Goal: Information Seeking & Learning: Learn about a topic

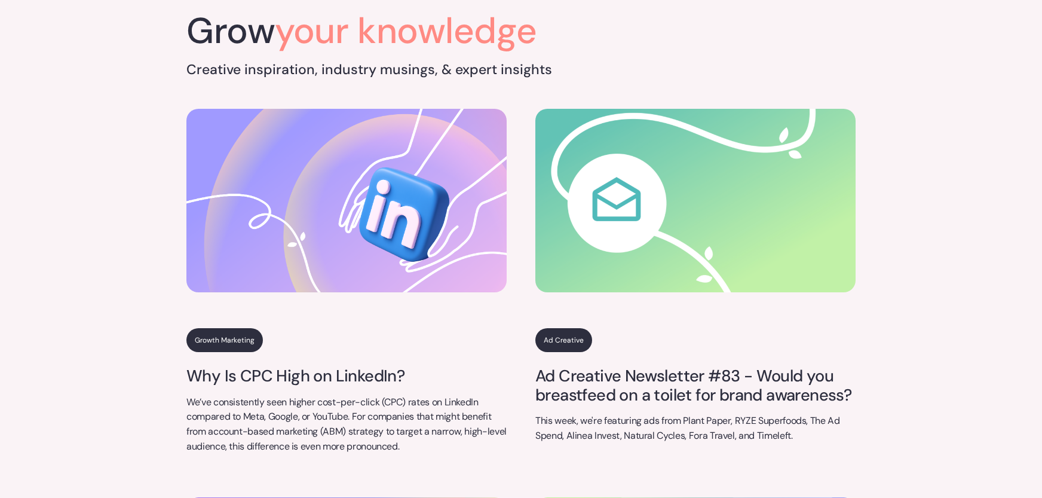
scroll to position [4224, 0]
click at [624, 377] on link "Ad Creative Newsletter #83 - Would you breastfeed on a toilet for brand awarene…" at bounding box center [695, 385] width 320 height 38
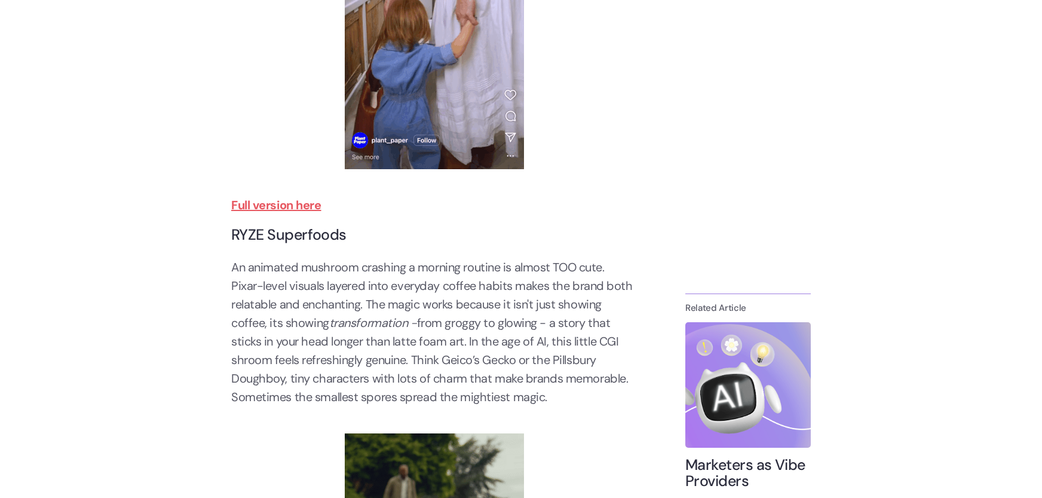
scroll to position [1022, 0]
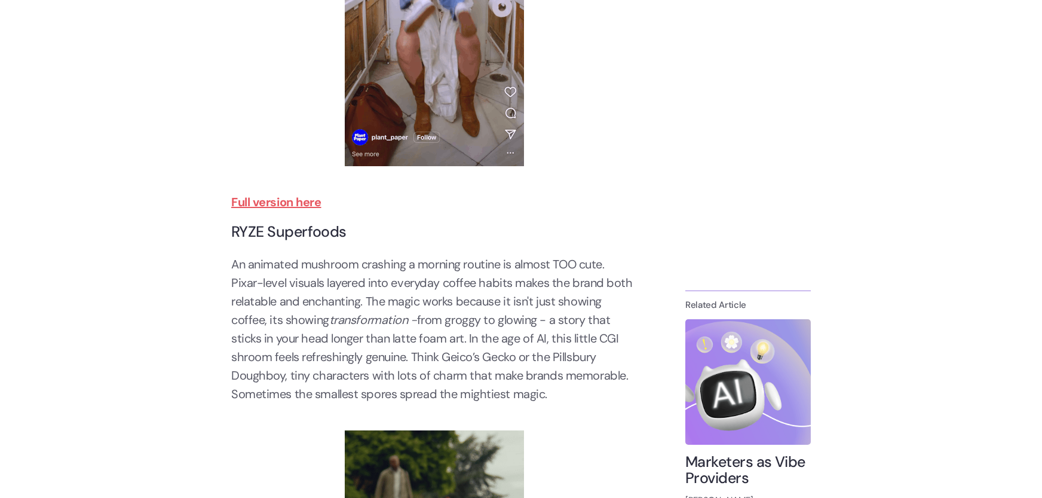
click at [274, 203] on strong "Full version here" at bounding box center [276, 202] width 90 height 16
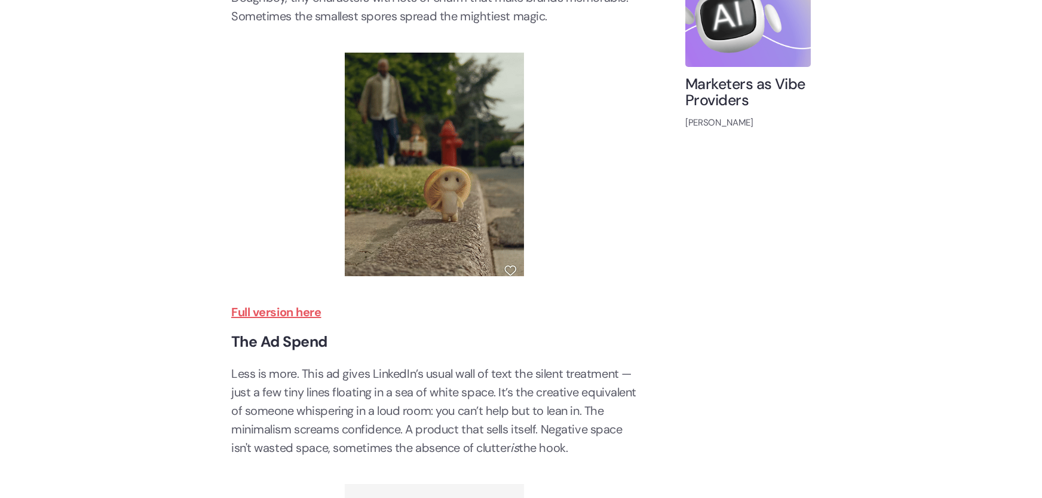
scroll to position [1399, 0]
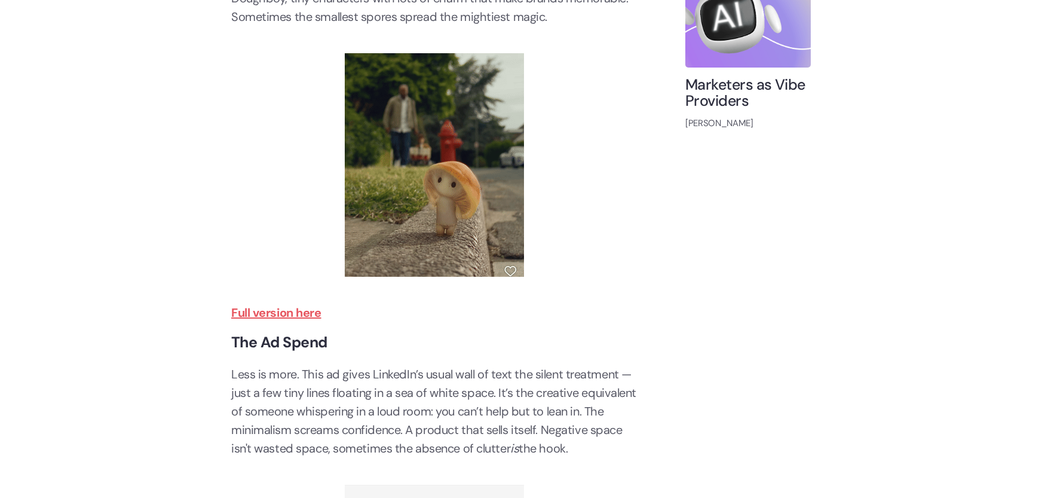
click at [292, 314] on strong "Full version here" at bounding box center [276, 313] width 90 height 16
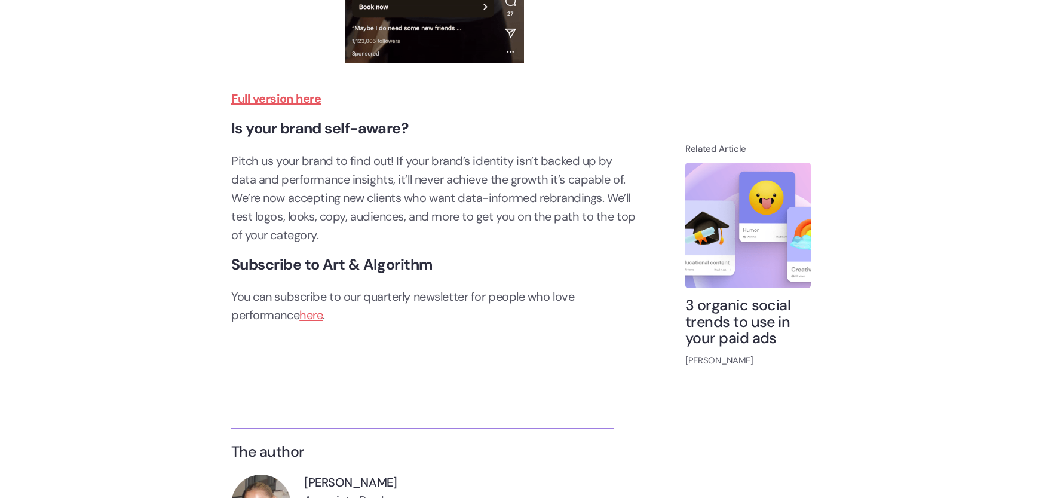
scroll to position [4052, 0]
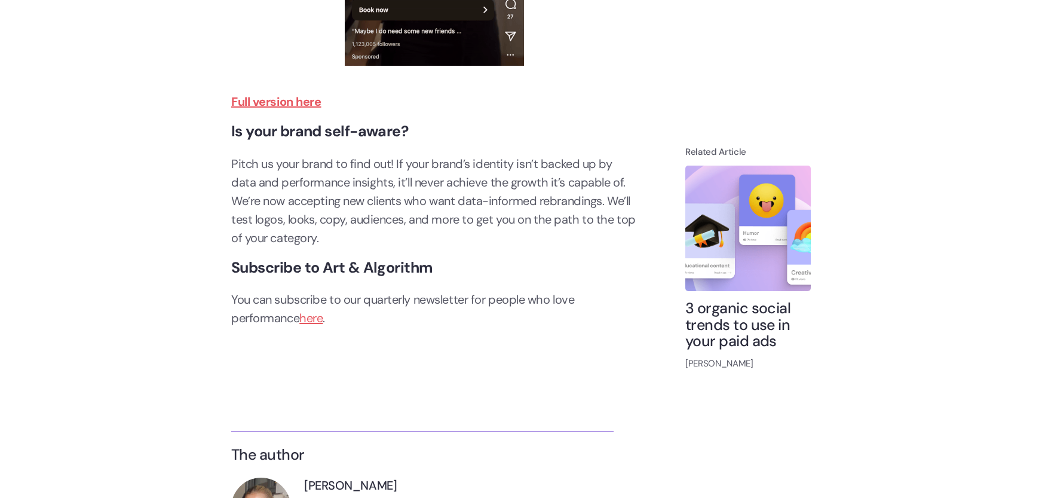
click at [756, 323] on h4 "3 organic social trends to use in your paid ads" at bounding box center [747, 325] width 125 height 50
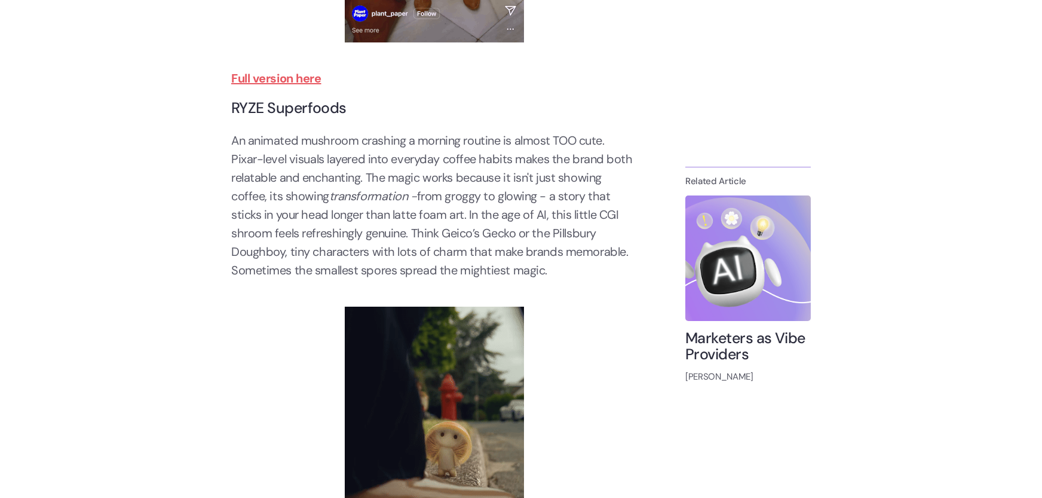
scroll to position [0, 0]
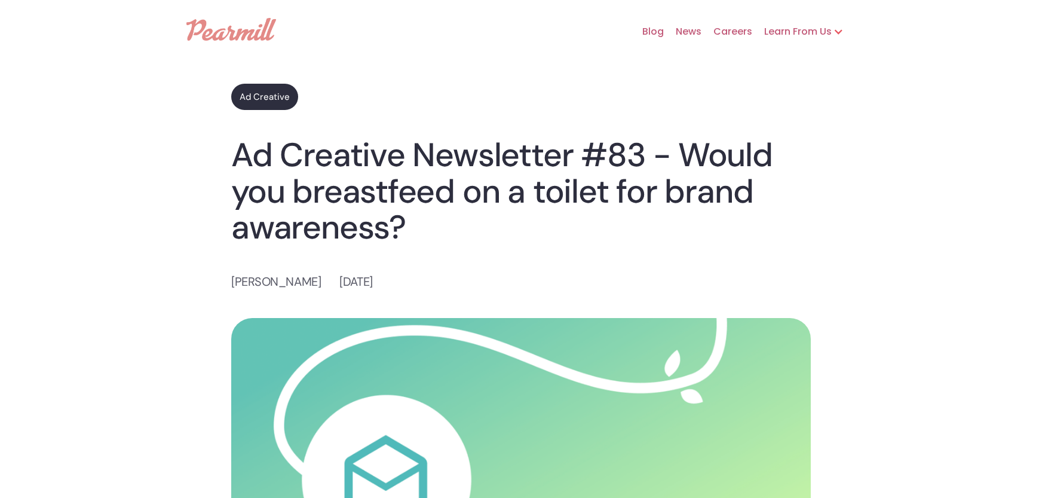
click at [263, 101] on link "Ad Creative" at bounding box center [264, 97] width 67 height 26
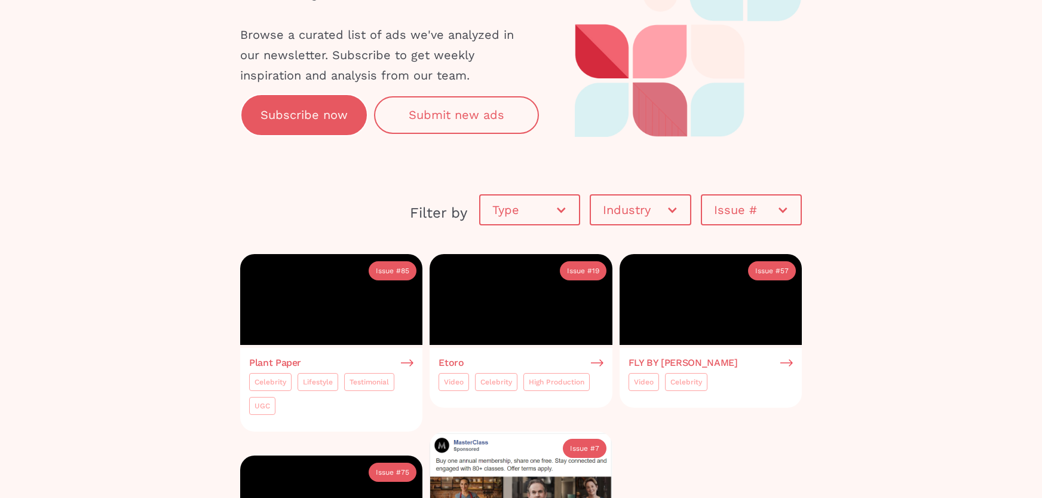
scroll to position [81, 0]
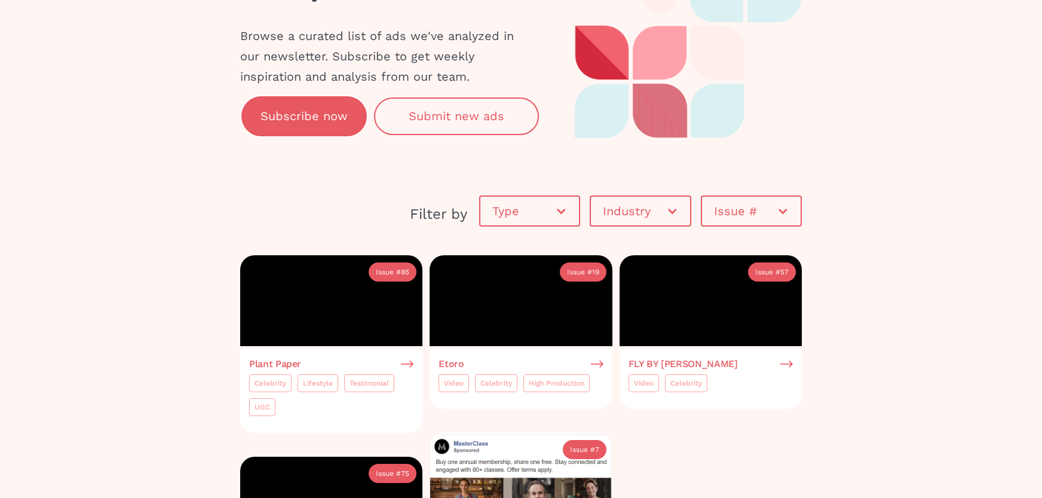
click at [533, 212] on div "Type" at bounding box center [523, 211] width 63 height 12
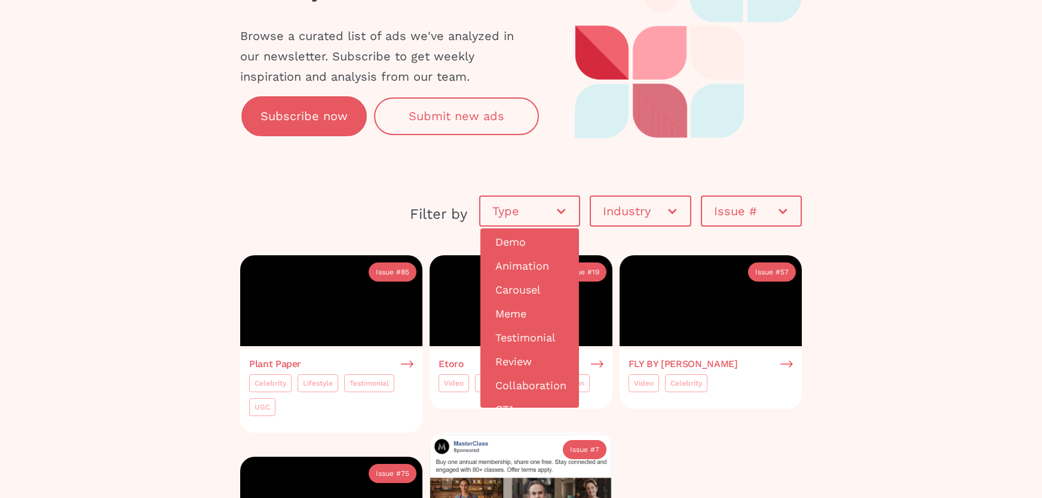
scroll to position [228, 0]
click at [519, 307] on link "Testimonial" at bounding box center [529, 317] width 93 height 24
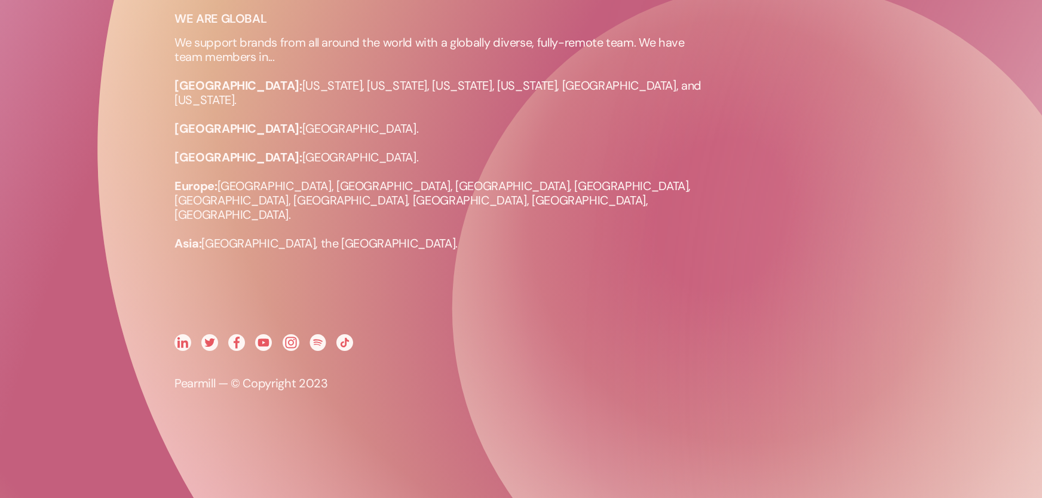
scroll to position [1313, 0]
